Goal: Entertainment & Leisure: Browse casually

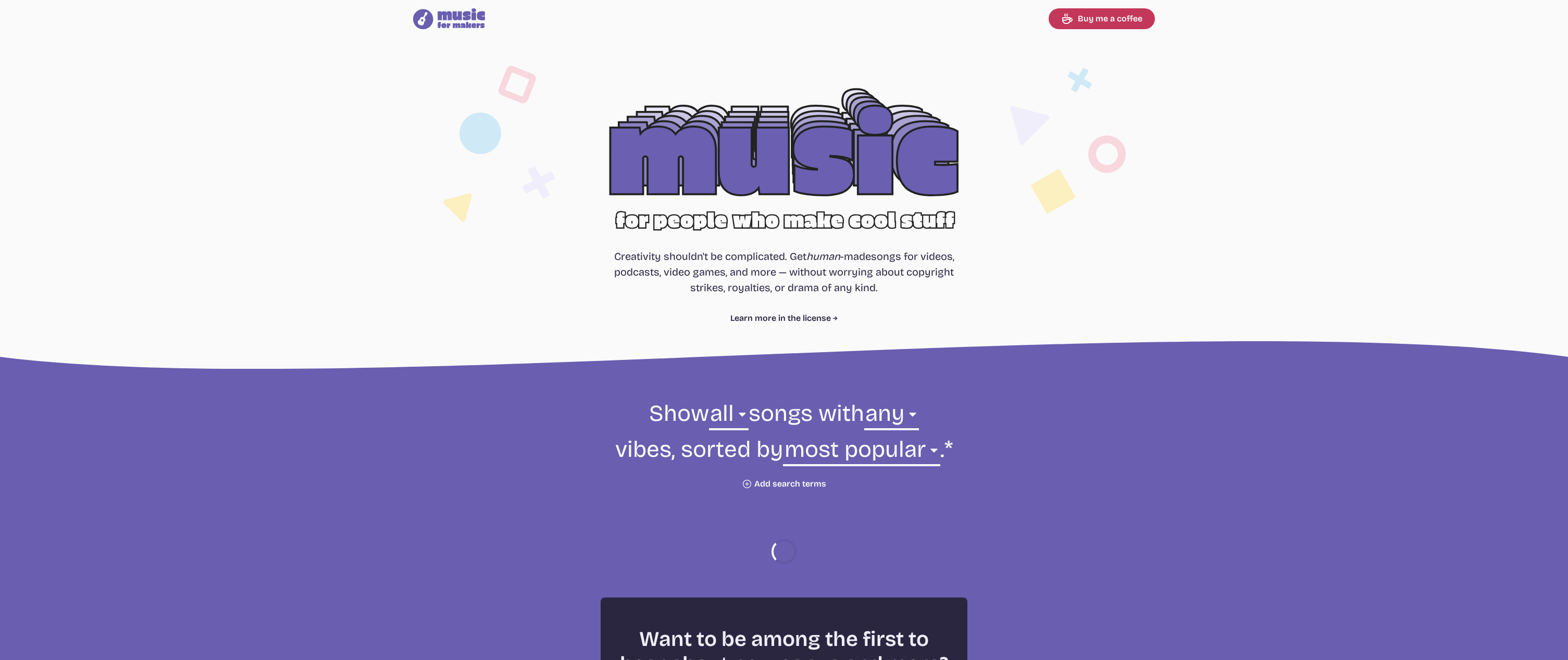
select select "most popular"
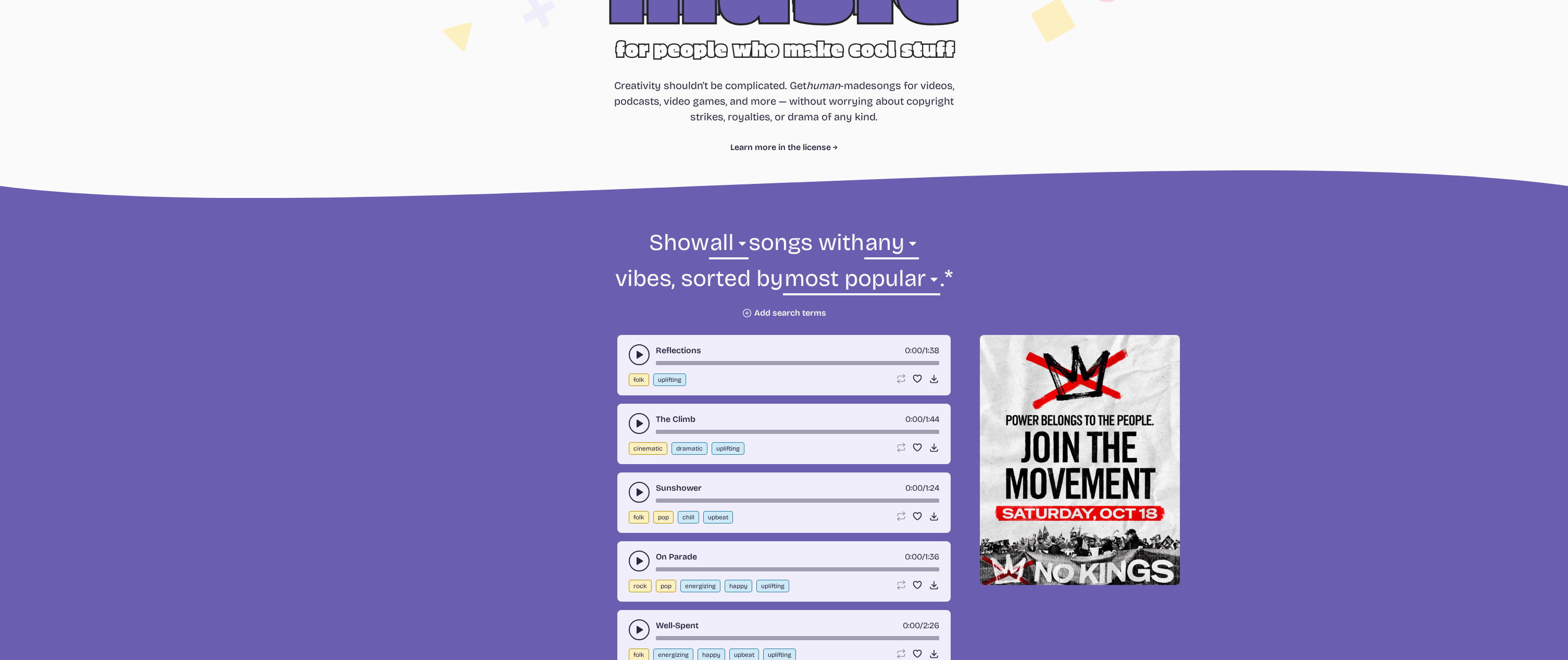
scroll to position [167, 0]
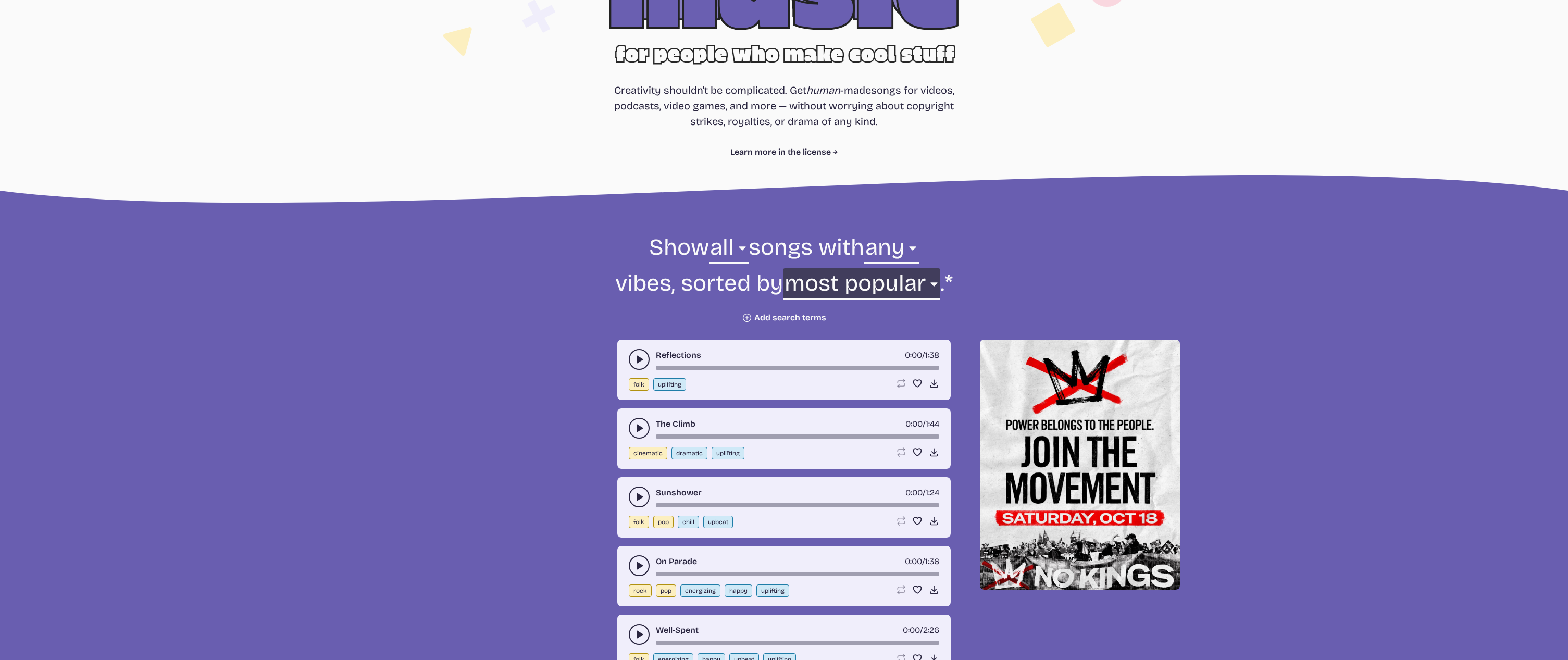
click at [902, 279] on select "newest oldest most popular least popular name" at bounding box center [862, 286] width 157 height 36
click at [888, 251] on select "any aggressive chill contemplative dark dramatic easygoing energizing happy ser…" at bounding box center [891, 250] width 54 height 36
click at [727, 243] on select "all ambient cinematic electronic folk holiday jazz pop rock world" at bounding box center [729, 250] width 39 height 36
click at [806, 154] on link "Learn more in the license" at bounding box center [784, 152] width 108 height 12
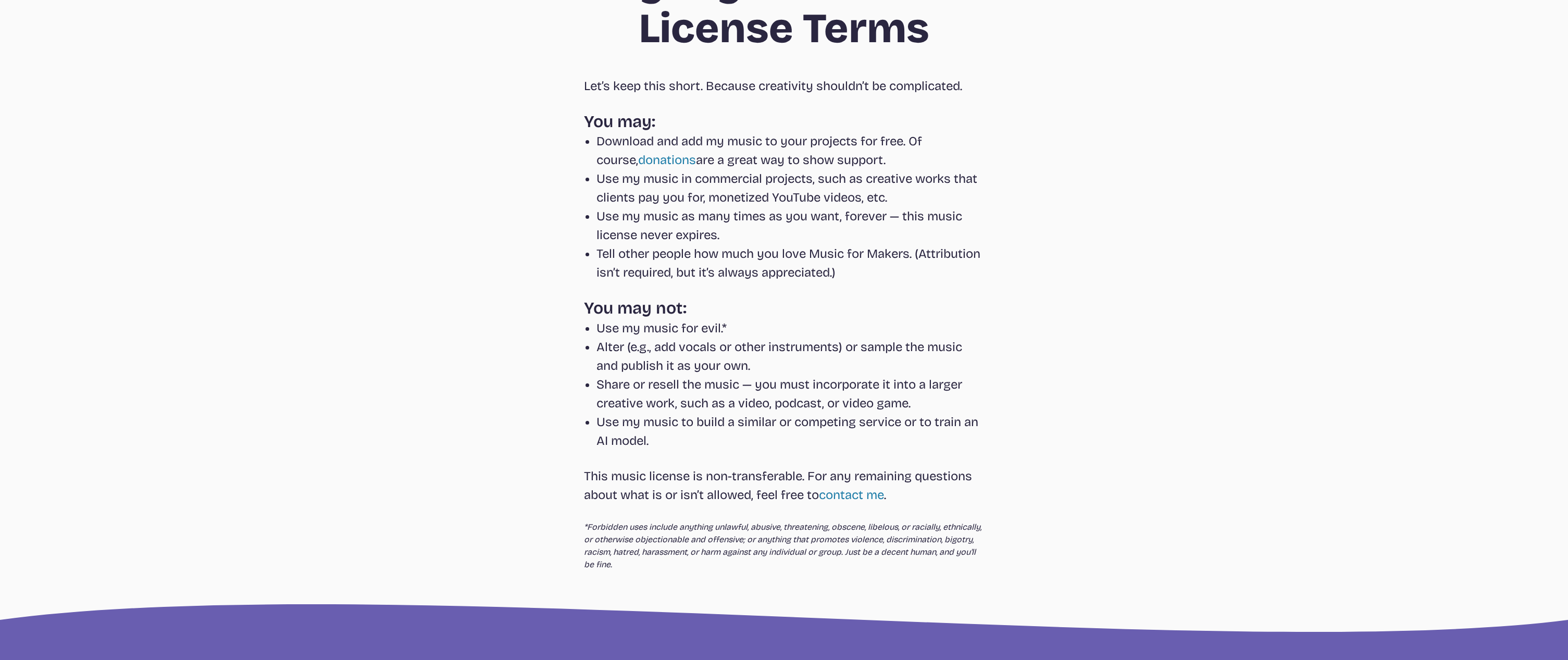
scroll to position [207, 0]
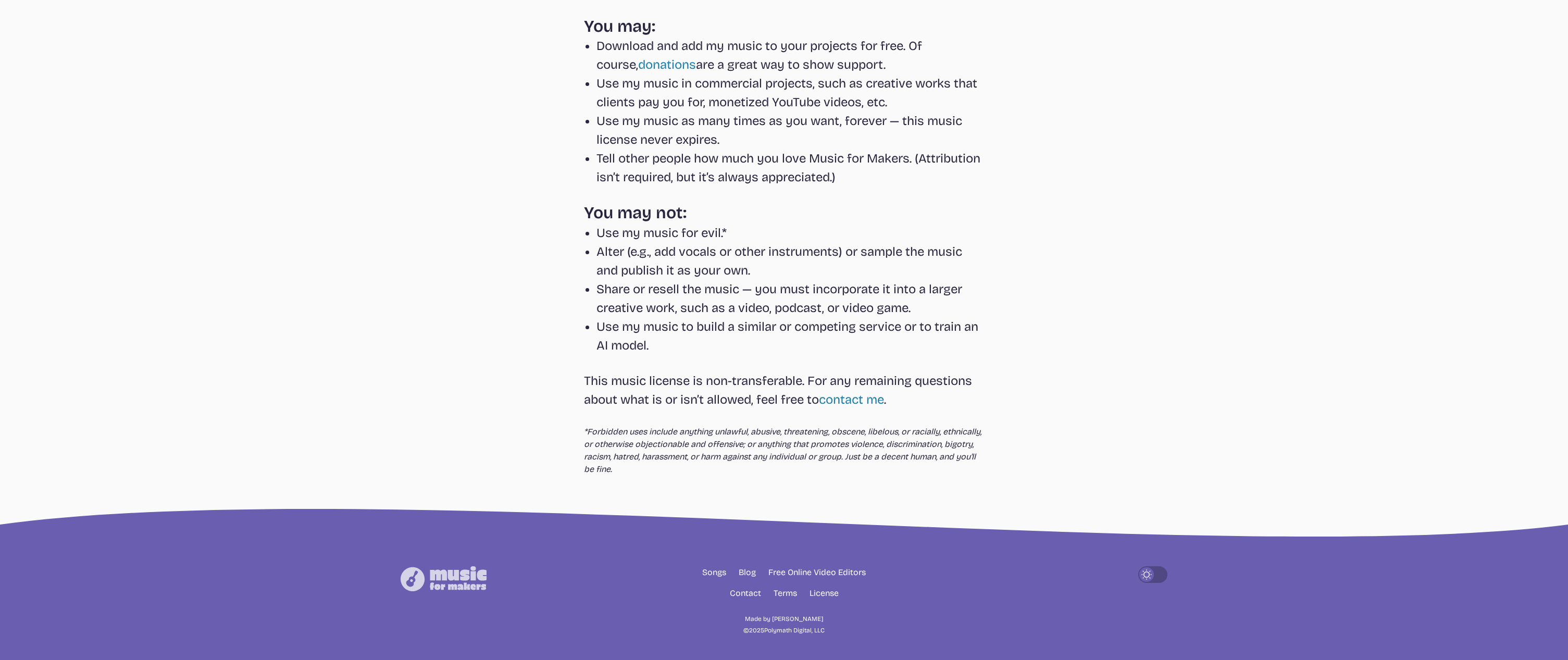
select select "most popular"
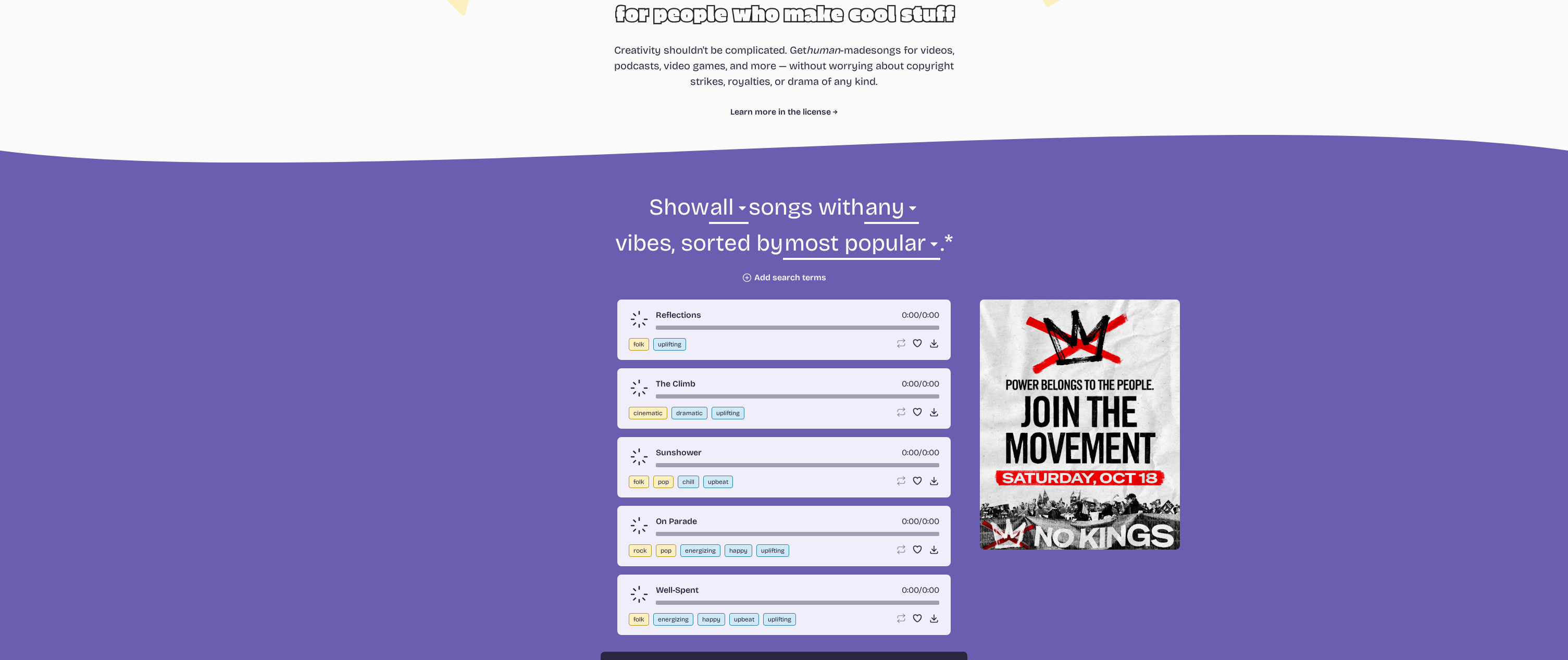
scroll to position [167, 0]
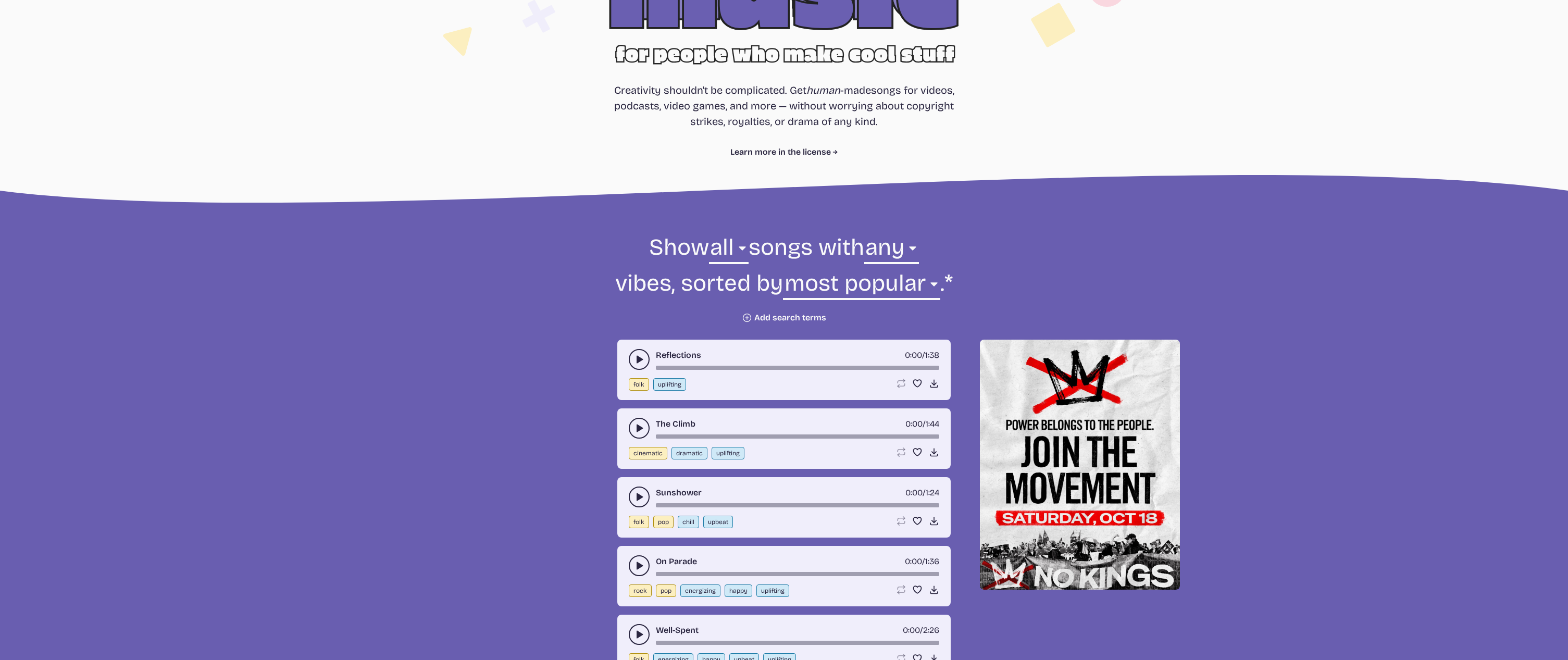
click at [637, 360] on use "play-pause toggle" at bounding box center [640, 360] width 11 height 11
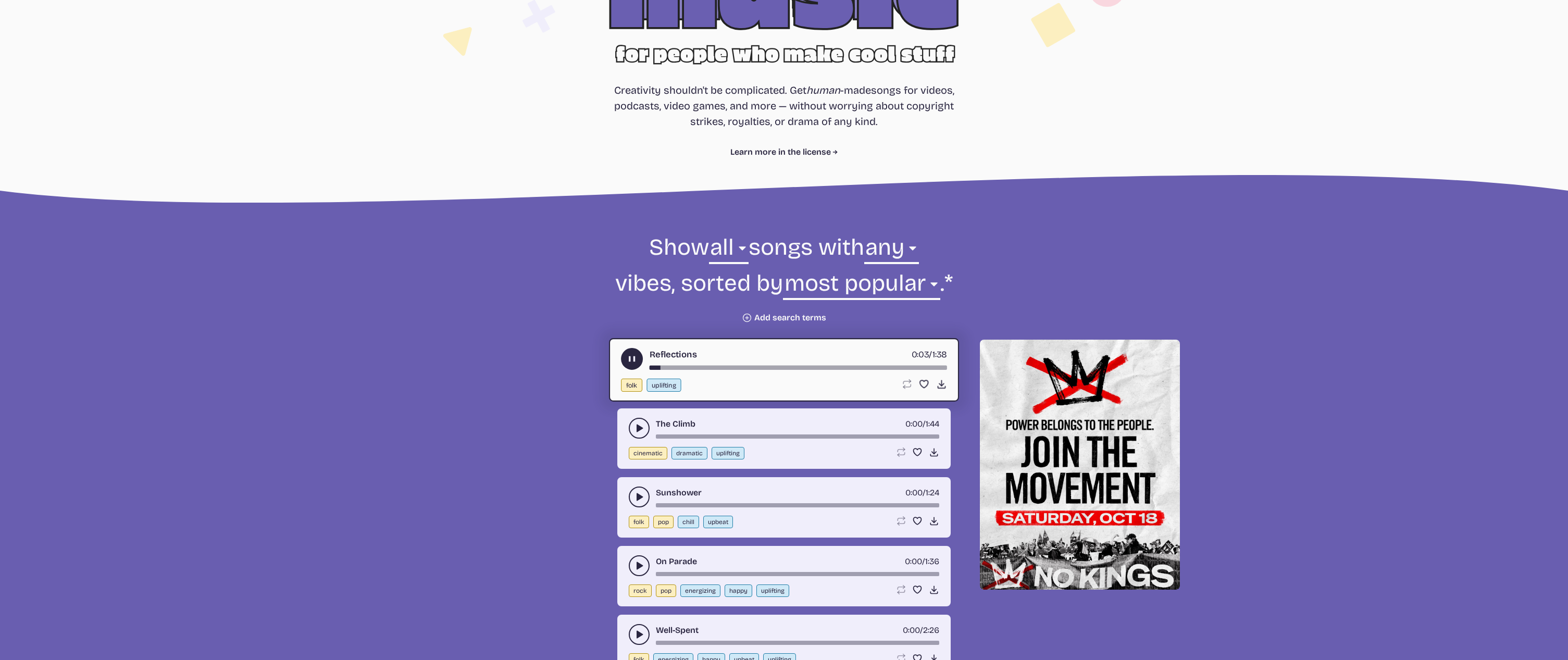
click at [635, 360] on use "play-pause toggle" at bounding box center [633, 359] width 11 height 11
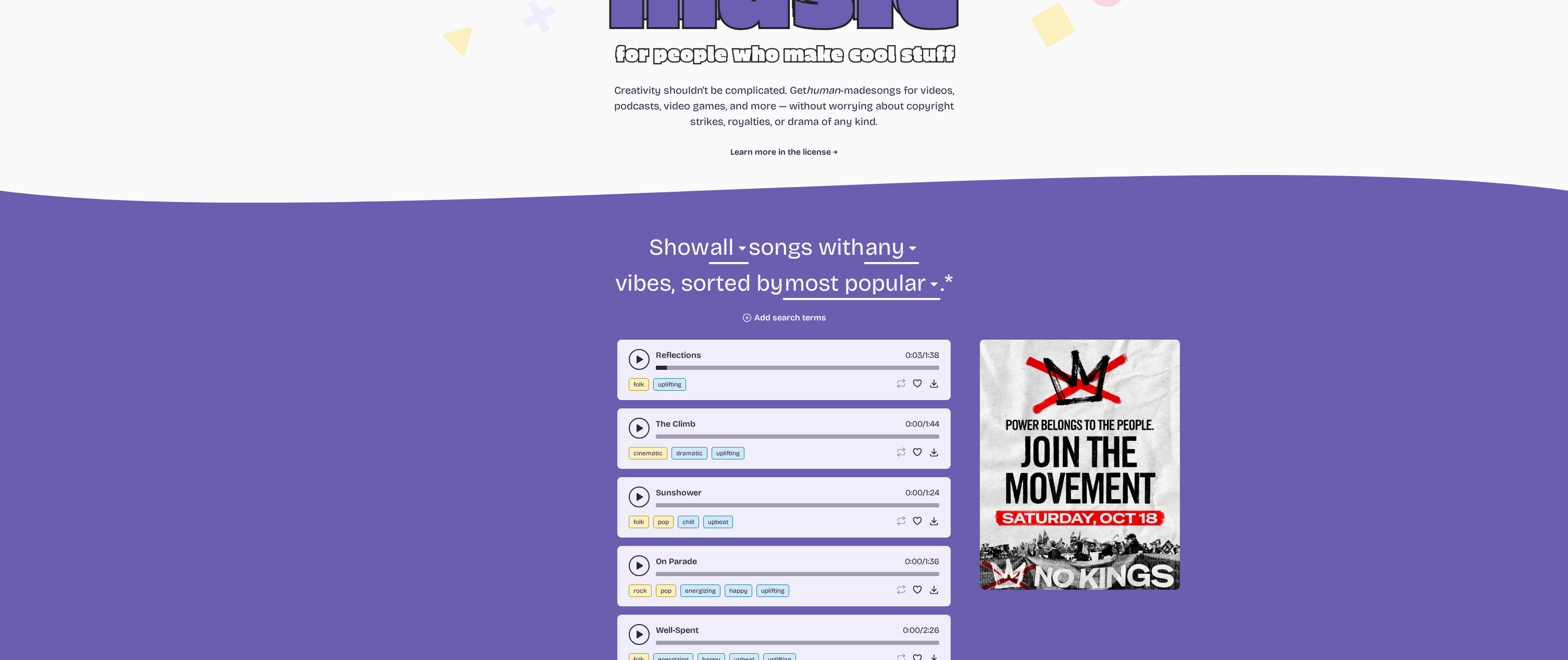
click at [637, 428] on use "play-pause toggle" at bounding box center [640, 428] width 11 height 11
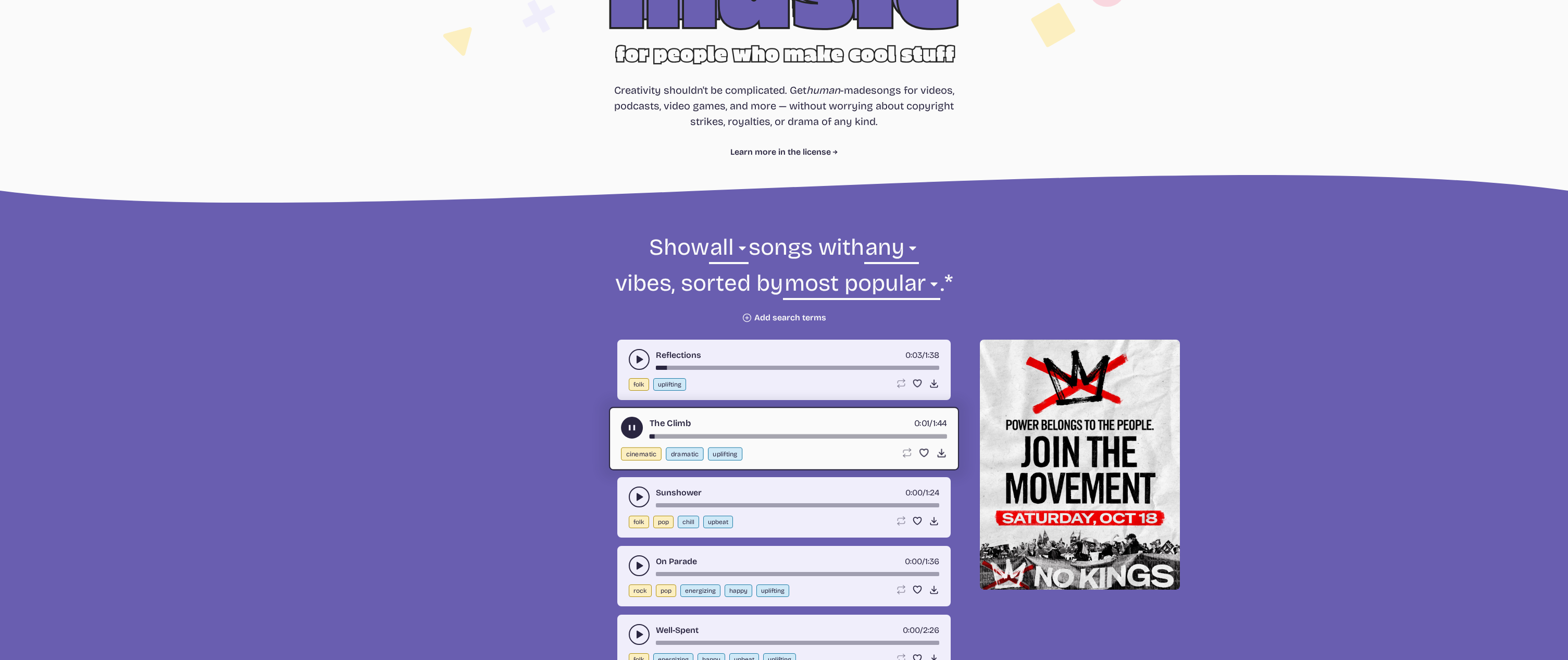
click at [637, 428] on button "play-pause toggle" at bounding box center [632, 428] width 22 height 22
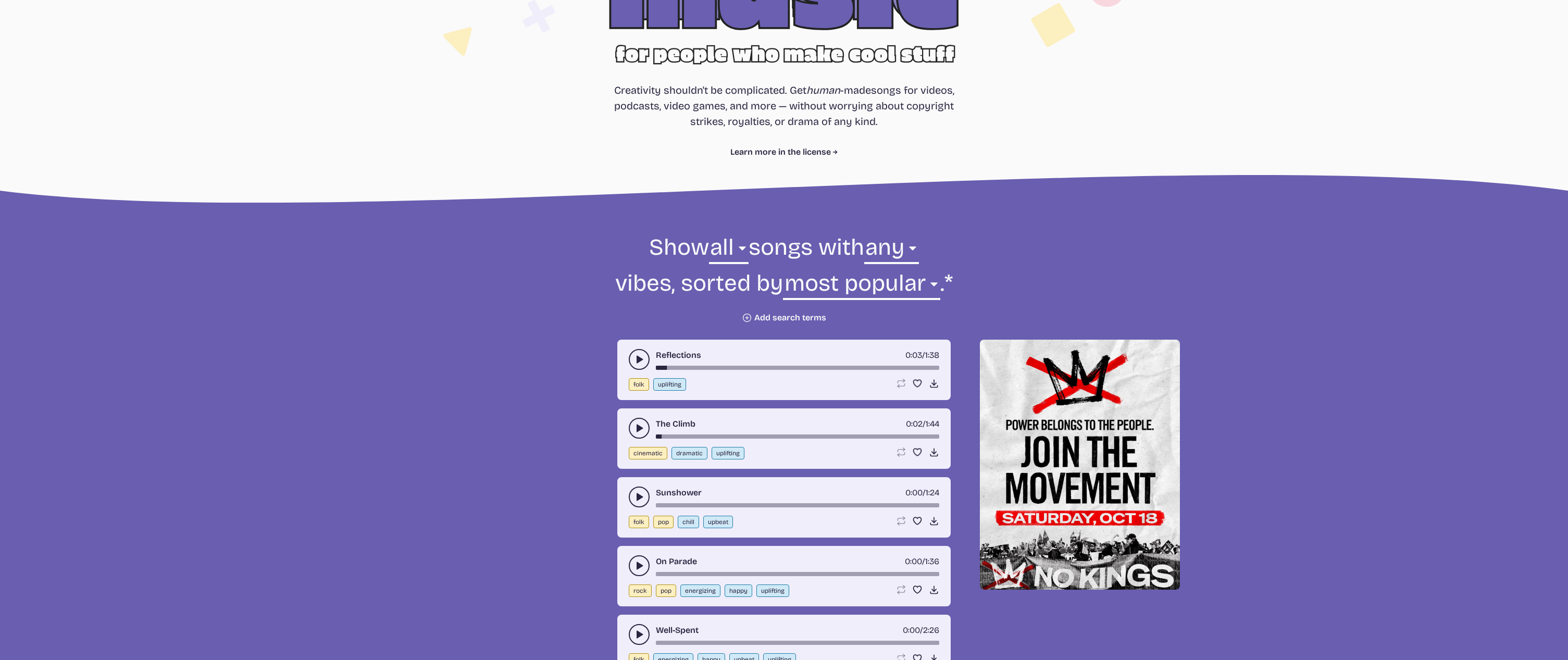
click at [637, 493] on icon "play-pause toggle" at bounding box center [640, 497] width 11 height 11
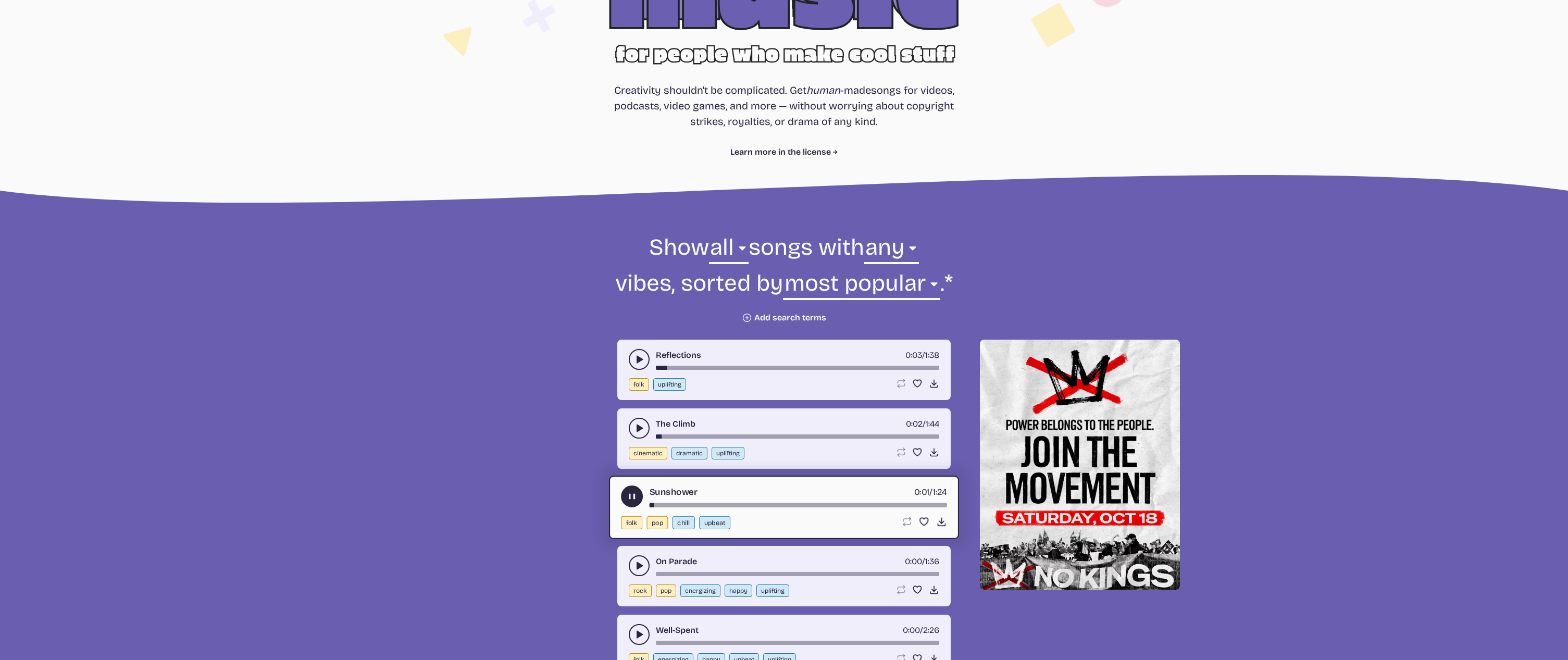
click at [637, 493] on icon "play-pause toggle" at bounding box center [633, 497] width 11 height 11
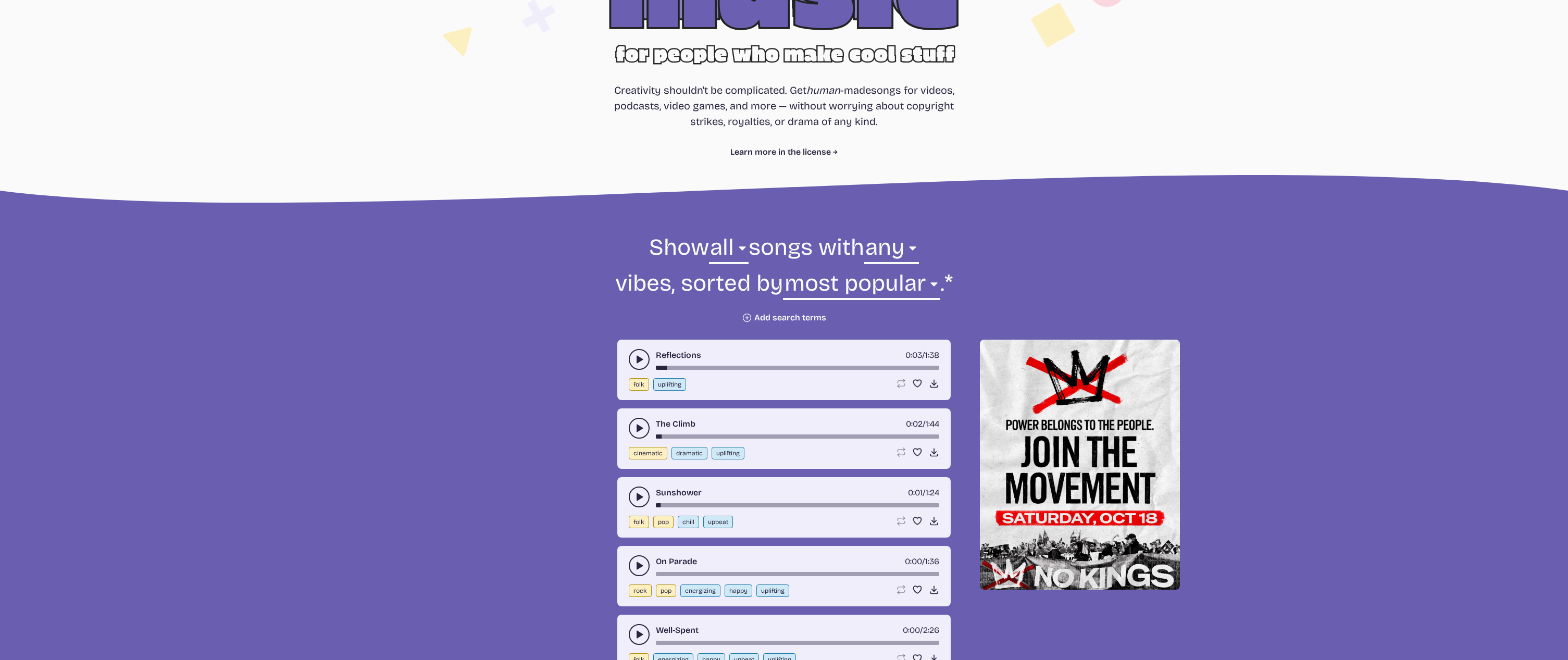
click at [788, 315] on button "Plus icon Add search terms" at bounding box center [784, 318] width 85 height 11
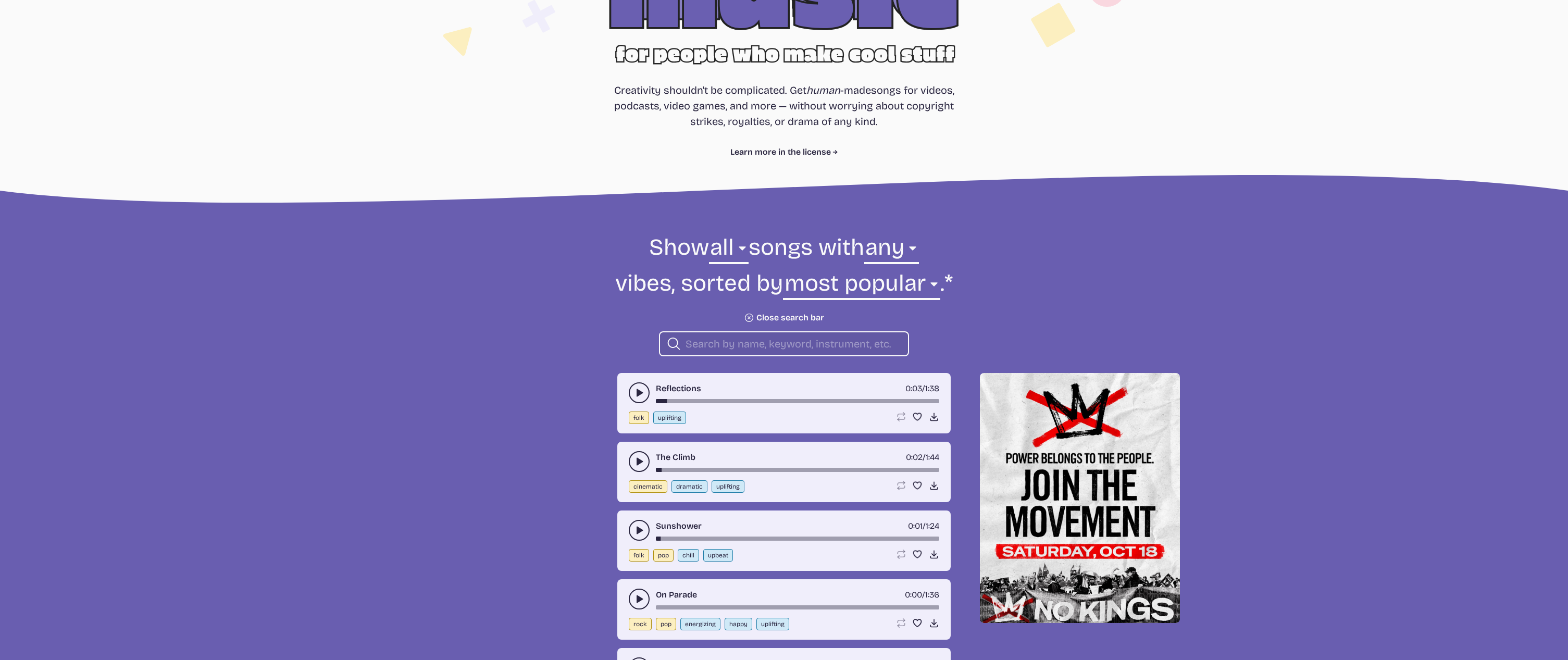
click at [780, 317] on button "Plus icon Close search bar" at bounding box center [784, 318] width 80 height 11
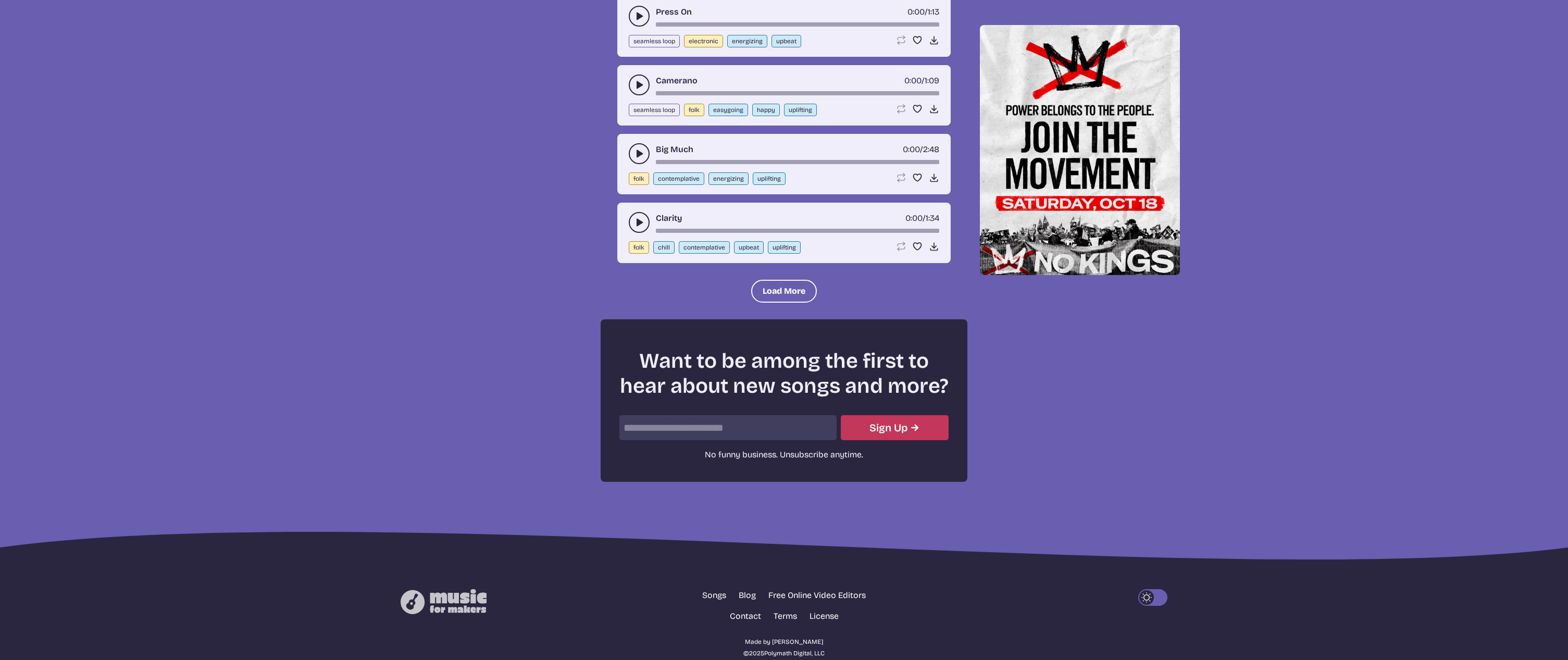
scroll to position [1207, 0]
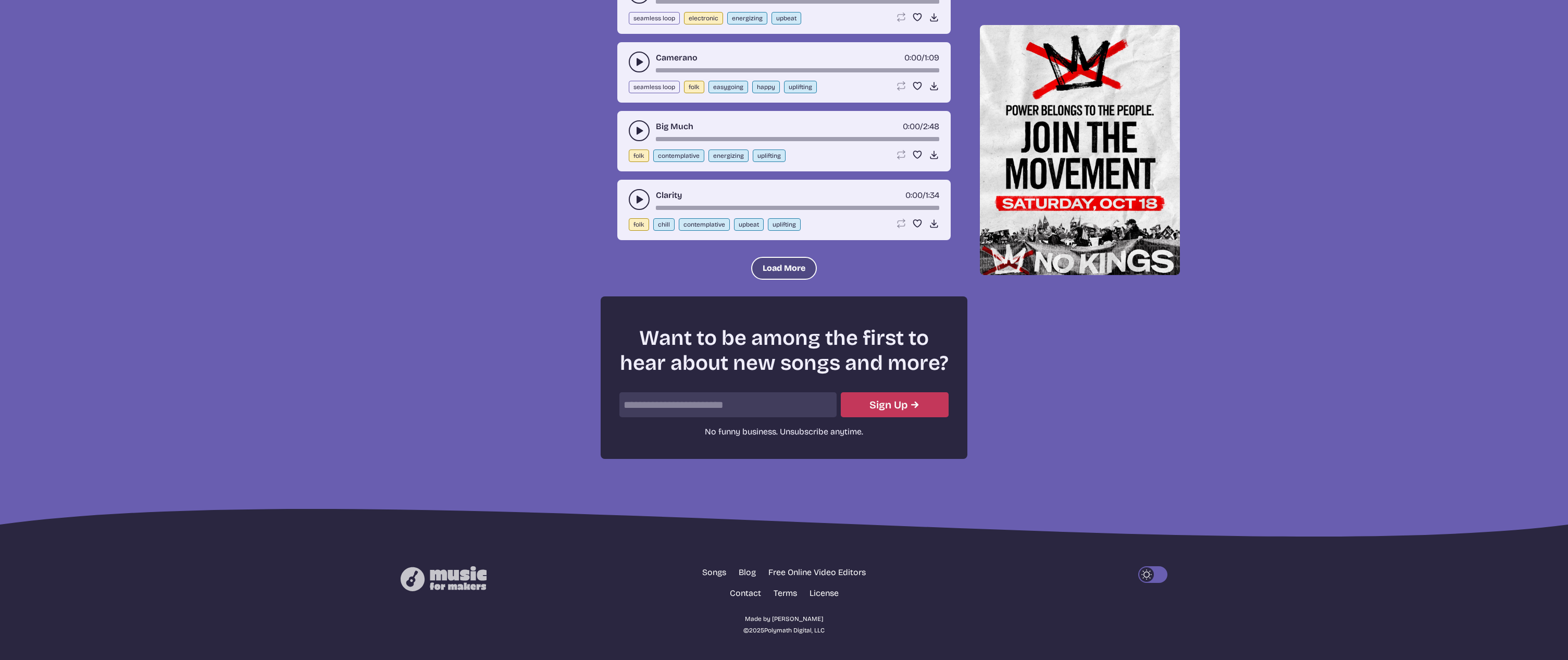
click at [800, 266] on button "Load More" at bounding box center [784, 268] width 66 height 23
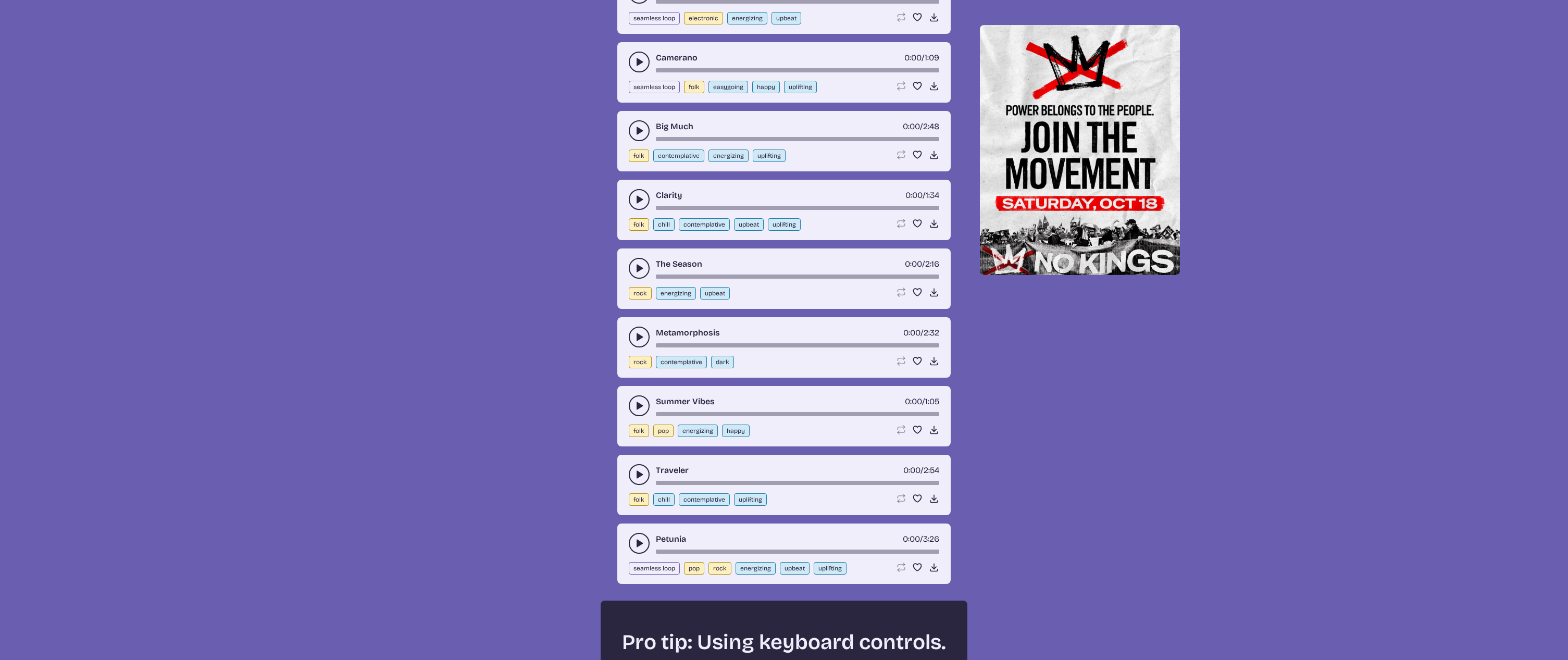
click at [641, 546] on icon "play-pause toggle" at bounding box center [640, 543] width 11 height 11
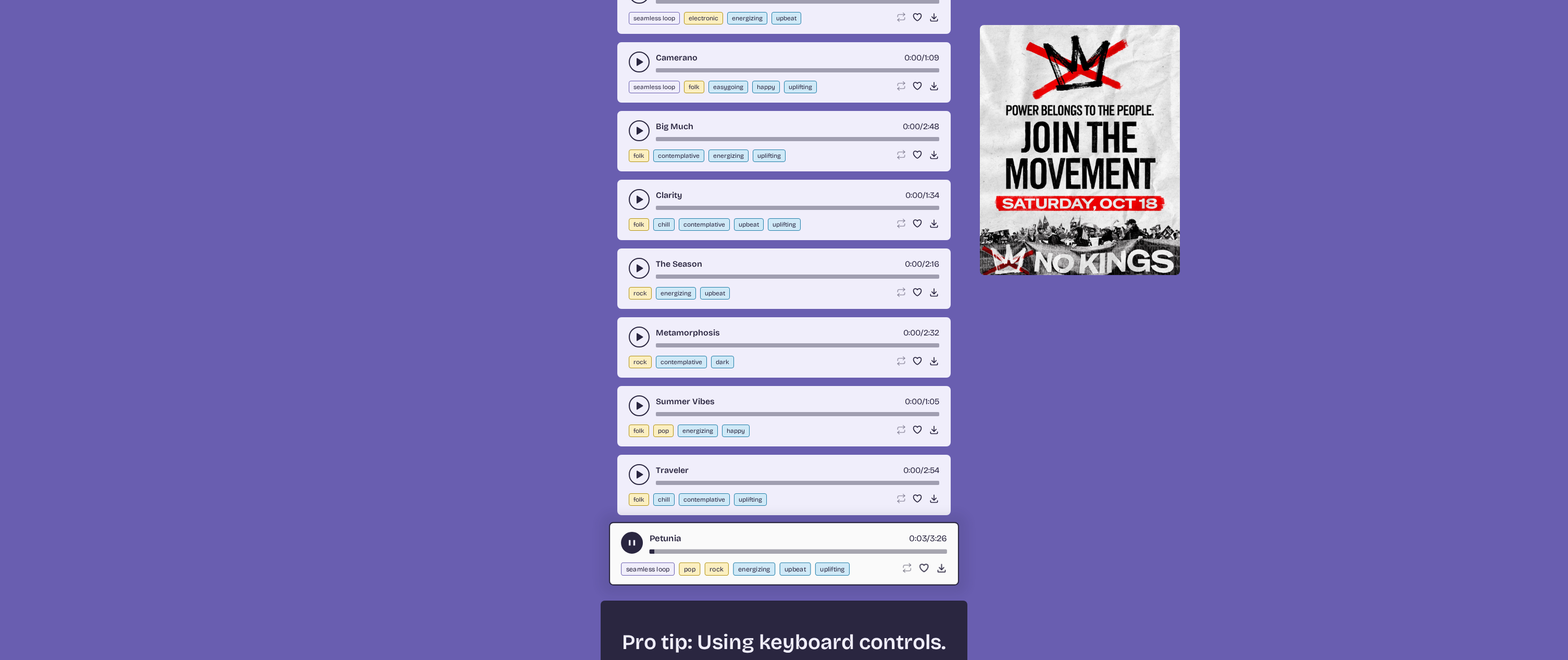
click at [634, 539] on use "play-pause toggle" at bounding box center [633, 543] width 11 height 11
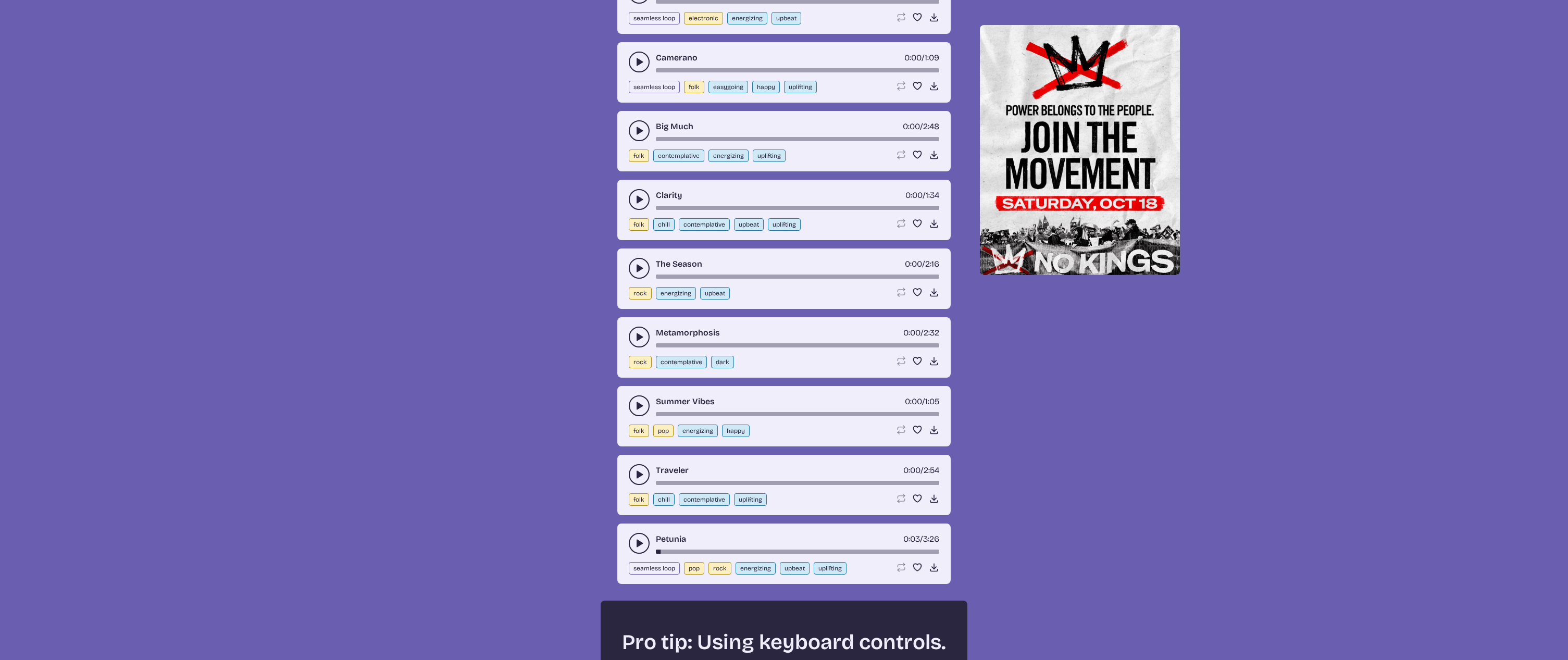
click at [639, 474] on use "play-pause toggle" at bounding box center [640, 475] width 11 height 11
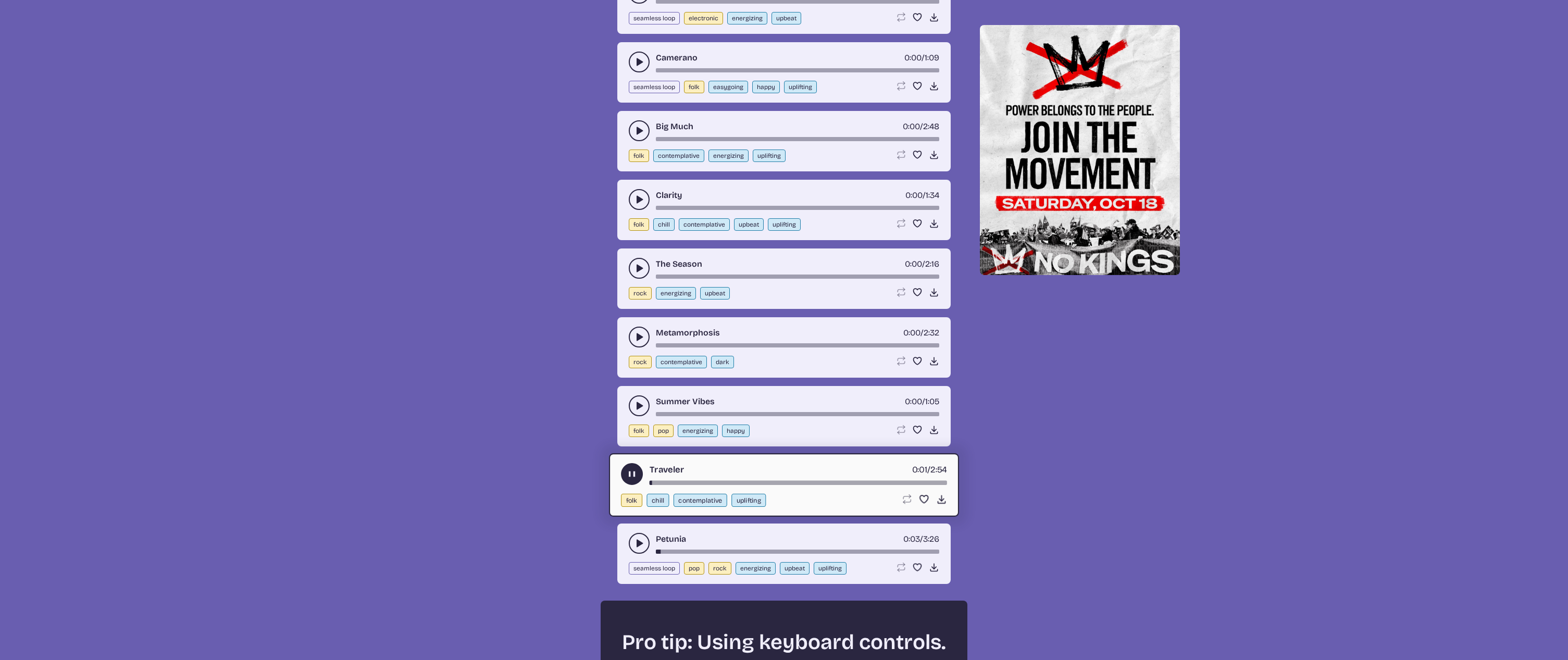
click at [636, 475] on icon "play-pause toggle" at bounding box center [633, 474] width 11 height 11
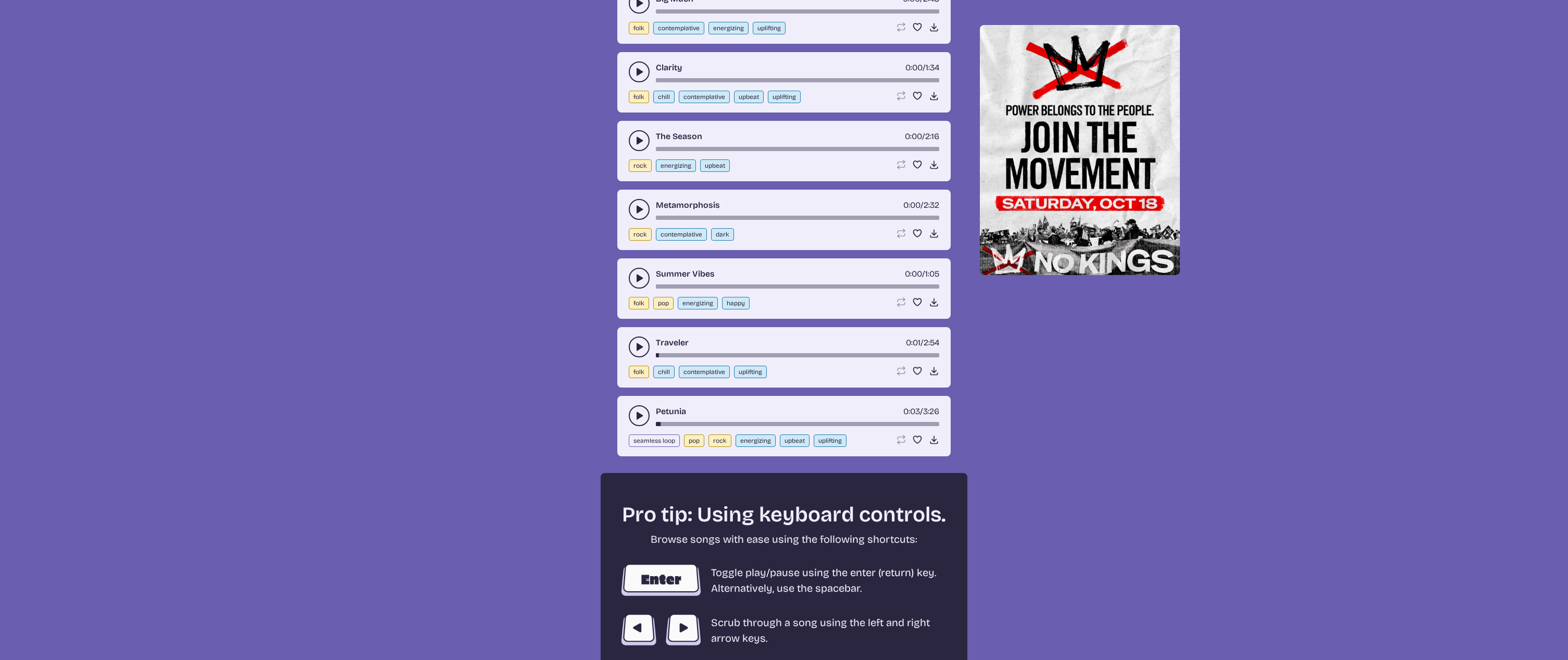
scroll to position [1825, 0]
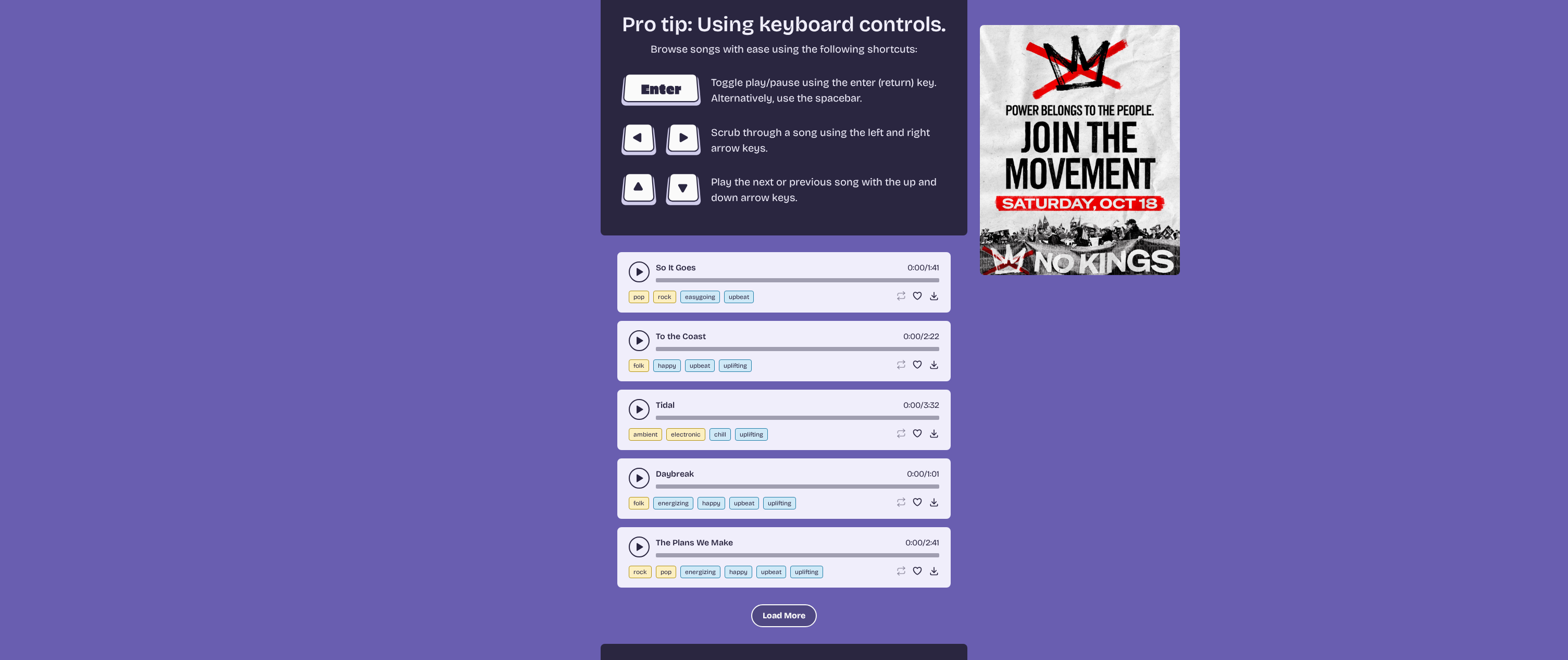
click at [782, 614] on button "Load More" at bounding box center [784, 615] width 66 height 23
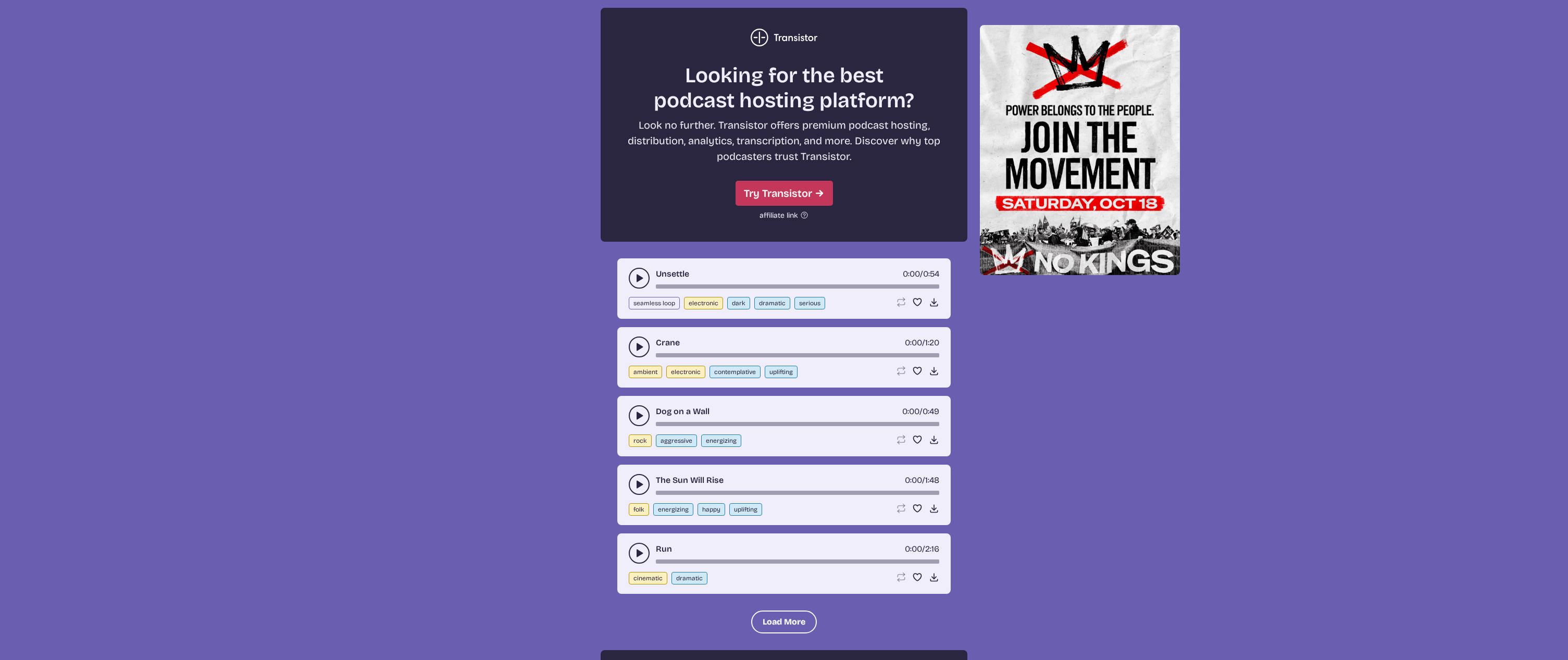
scroll to position [2766, 0]
click at [641, 275] on icon "play-pause toggle" at bounding box center [640, 278] width 11 height 11
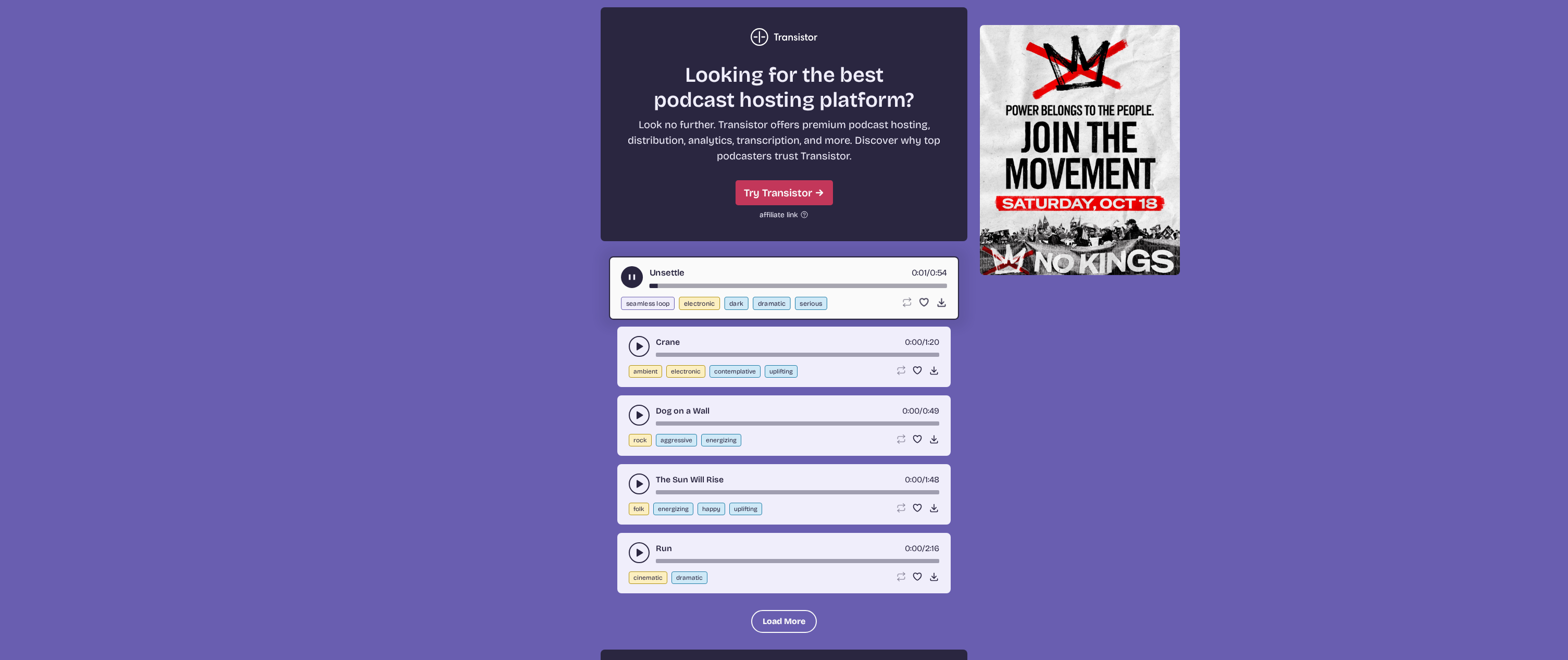
click at [636, 277] on use "play-pause toggle" at bounding box center [633, 277] width 11 height 11
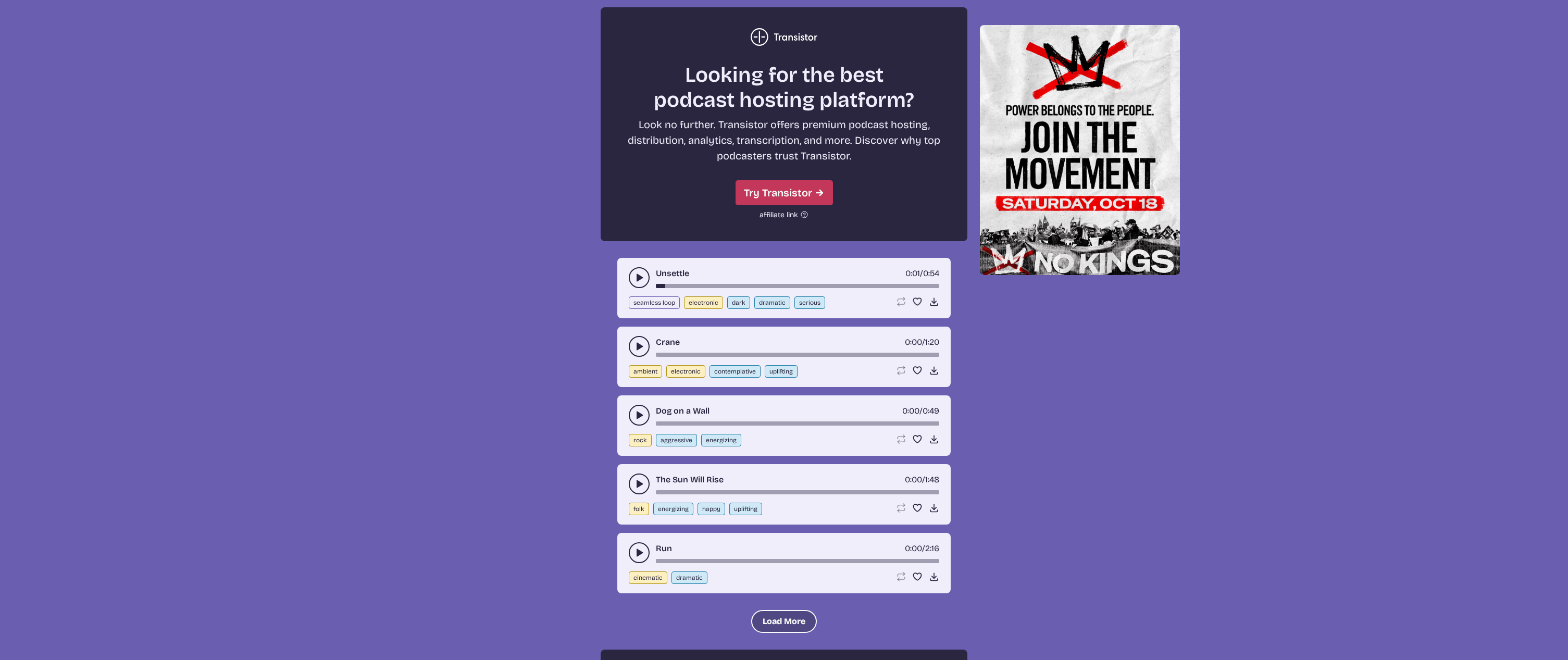
click at [788, 612] on button "Load More" at bounding box center [784, 622] width 66 height 23
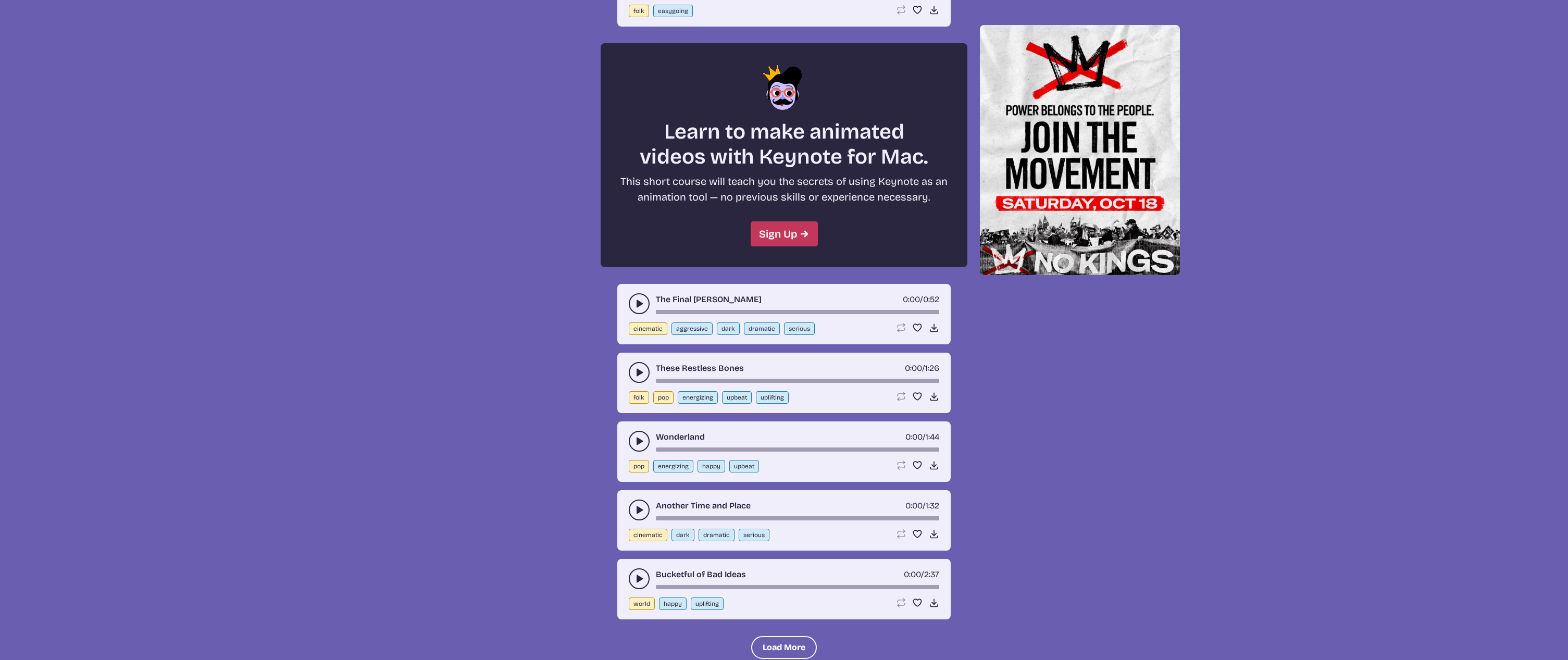
scroll to position [4055, 0]
